Goal: Task Accomplishment & Management: Manage account settings

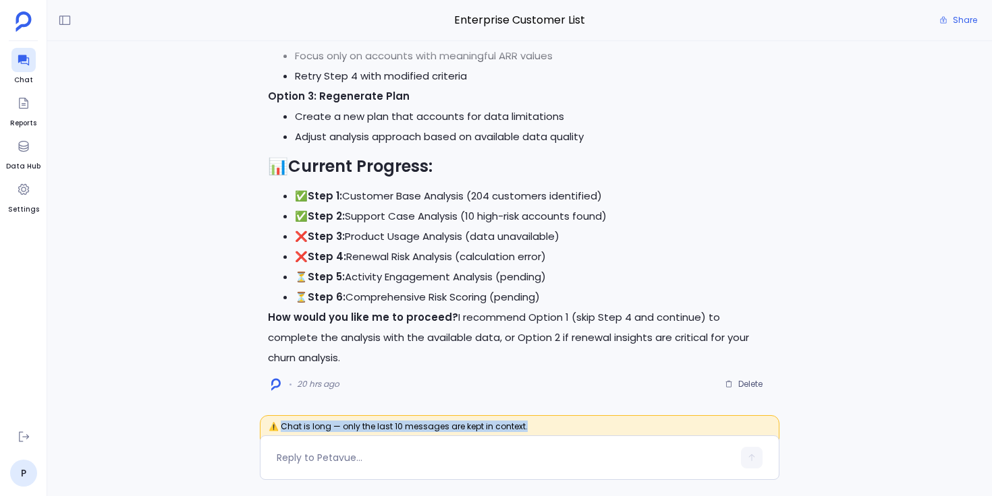
scroll to position [43, 0]
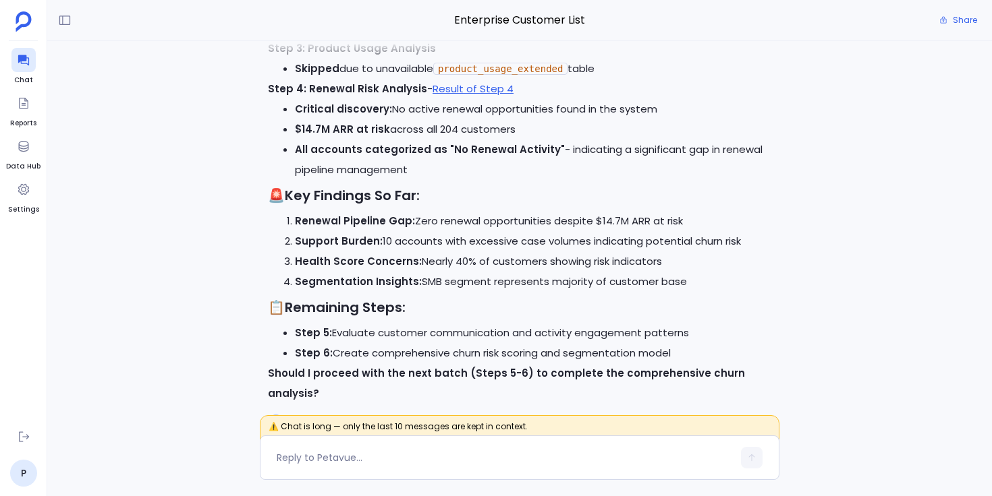
click at [187, 159] on div "Excellent! I'll now continue with the remaining steps to complete the comprehen…" at bounding box center [519, 231] width 944 height 381
click at [28, 190] on icon at bounding box center [23, 189] width 13 height 13
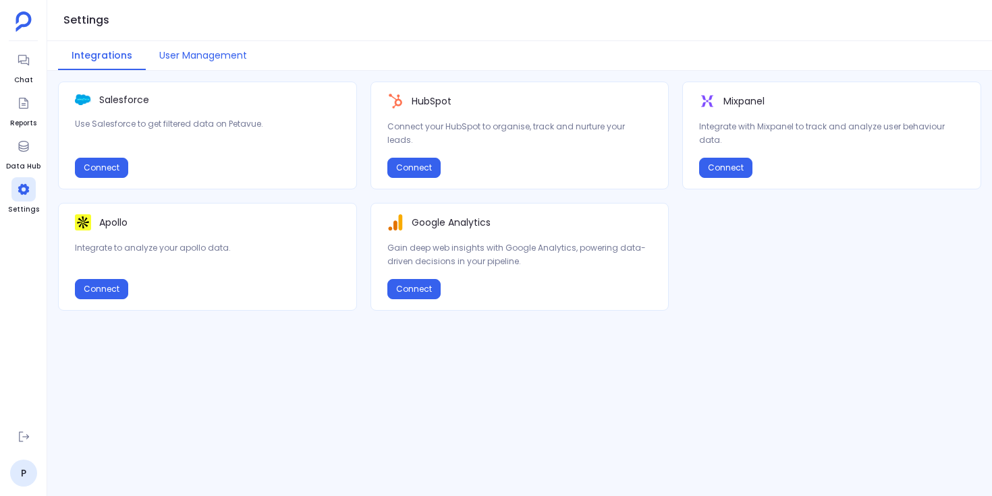
click at [223, 65] on button "User Management" at bounding box center [203, 55] width 115 height 29
